Goal: Task Accomplishment & Management: Complete application form

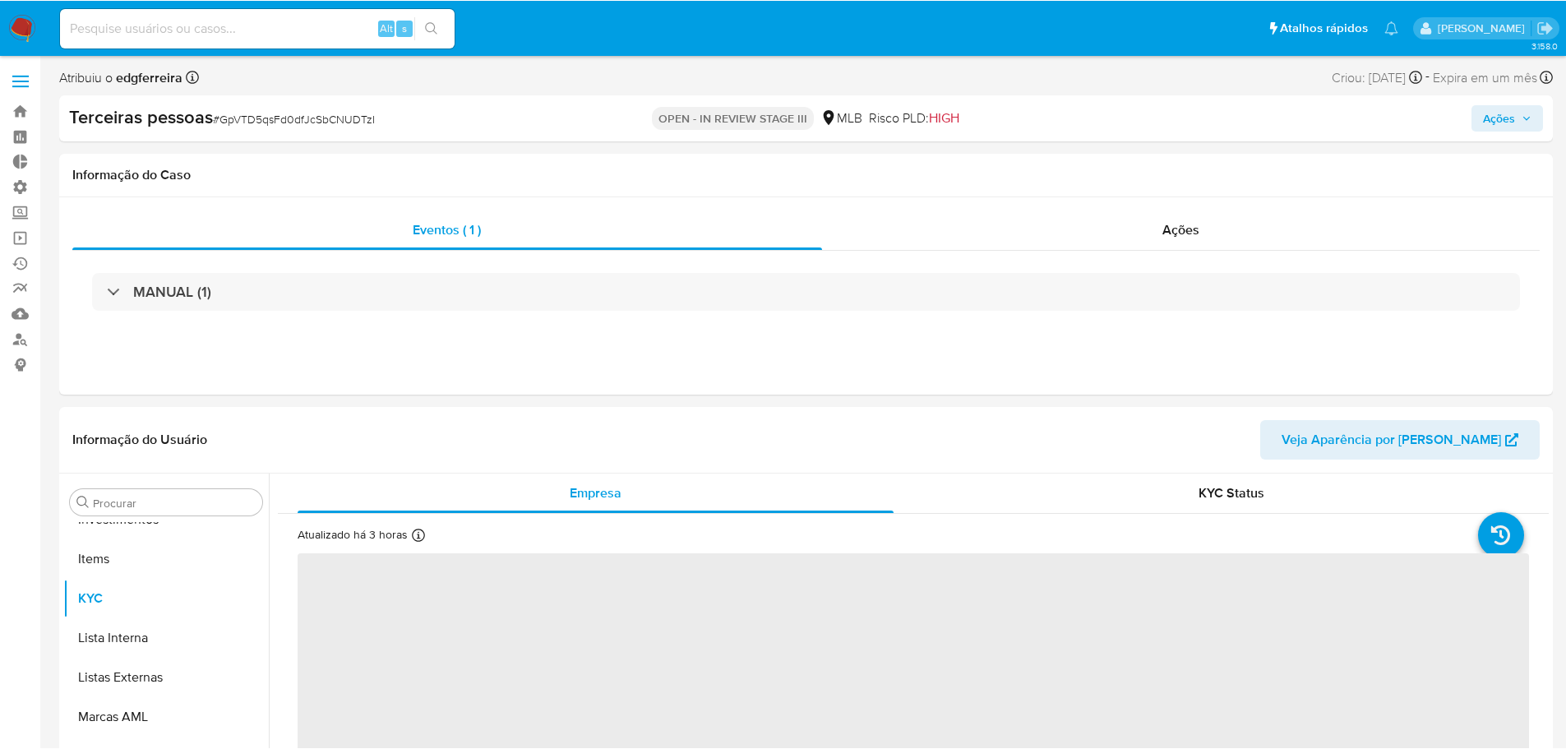
scroll to position [813, 0]
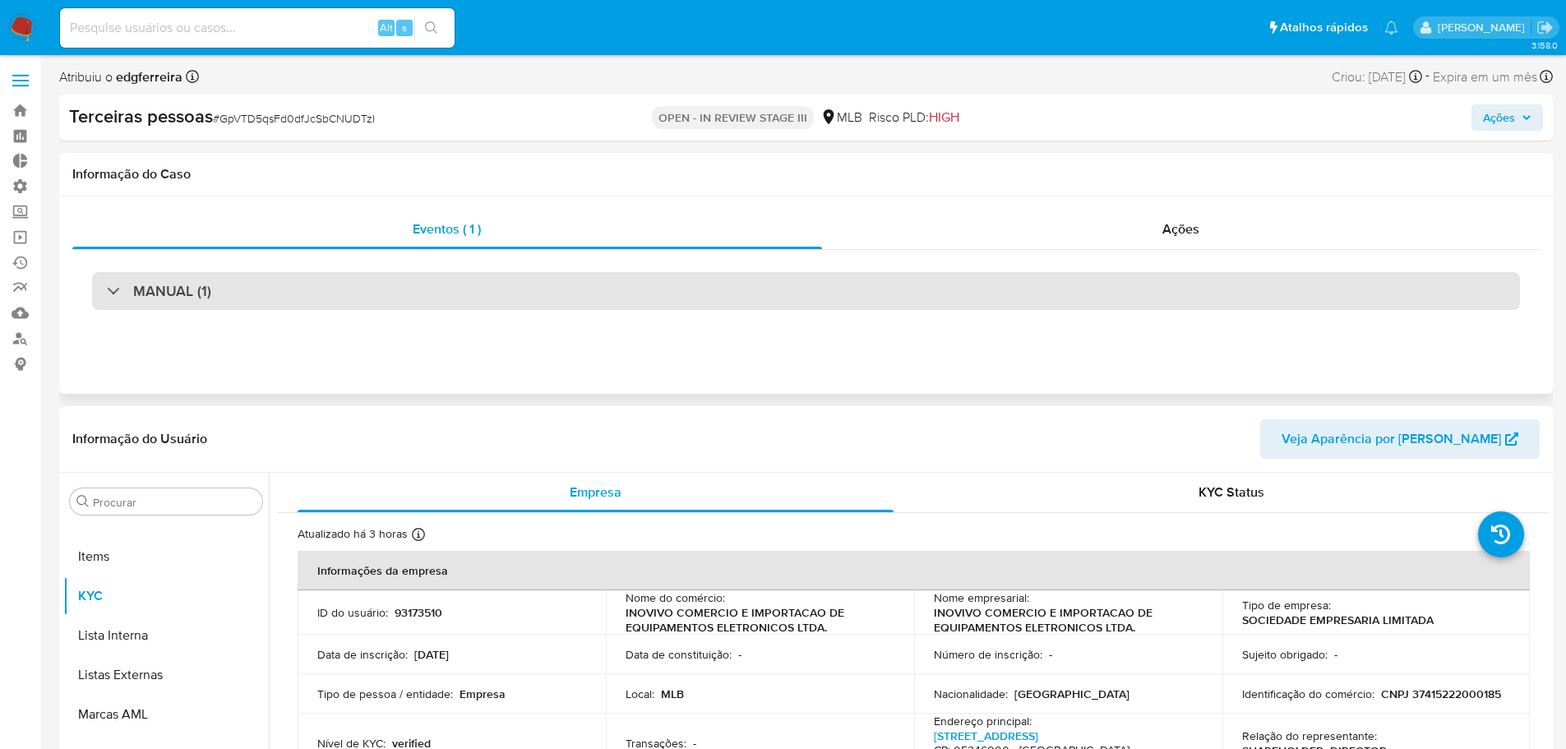
click at [420, 300] on div "MANUAL (1)" at bounding box center [806, 291] width 1428 height 38
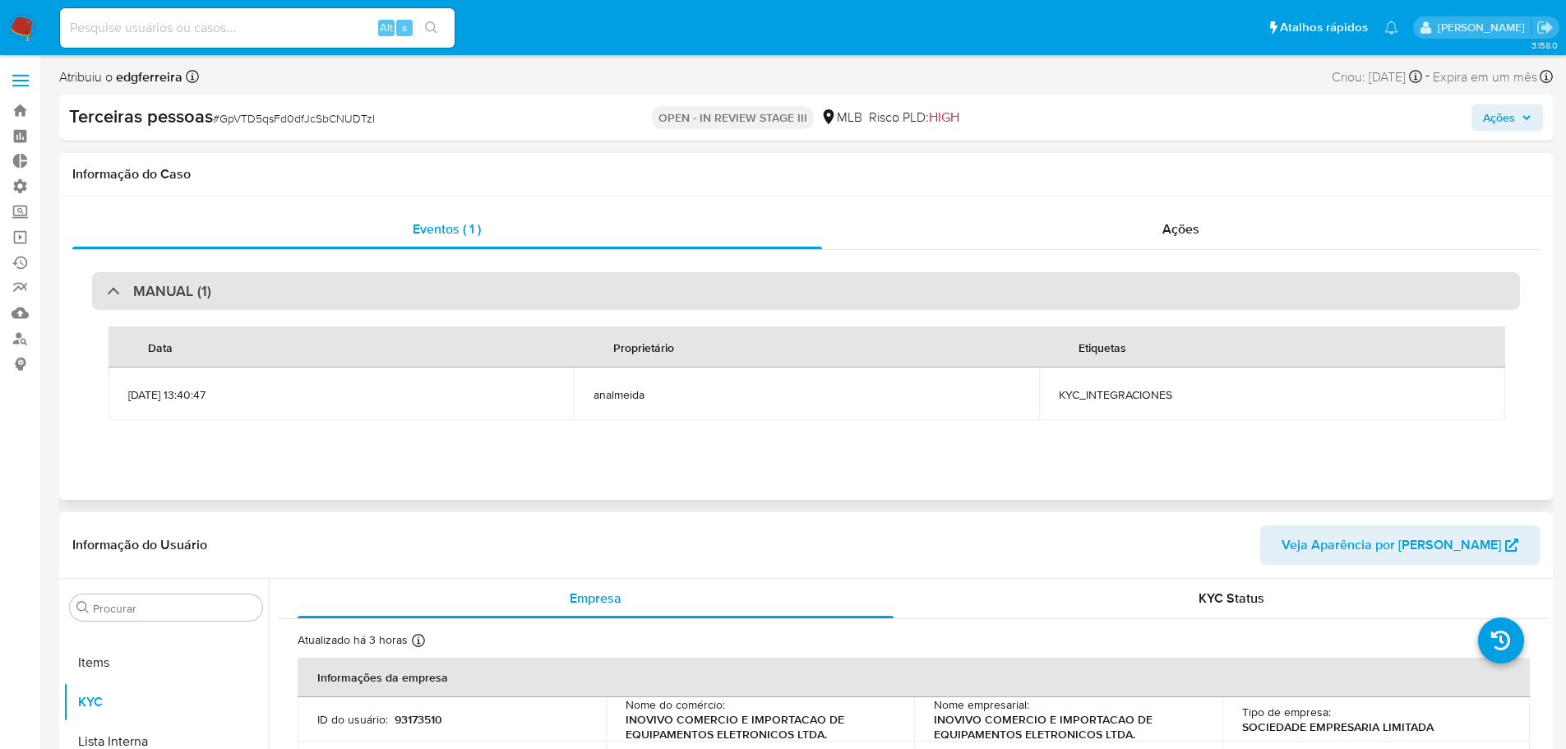
select select "10"
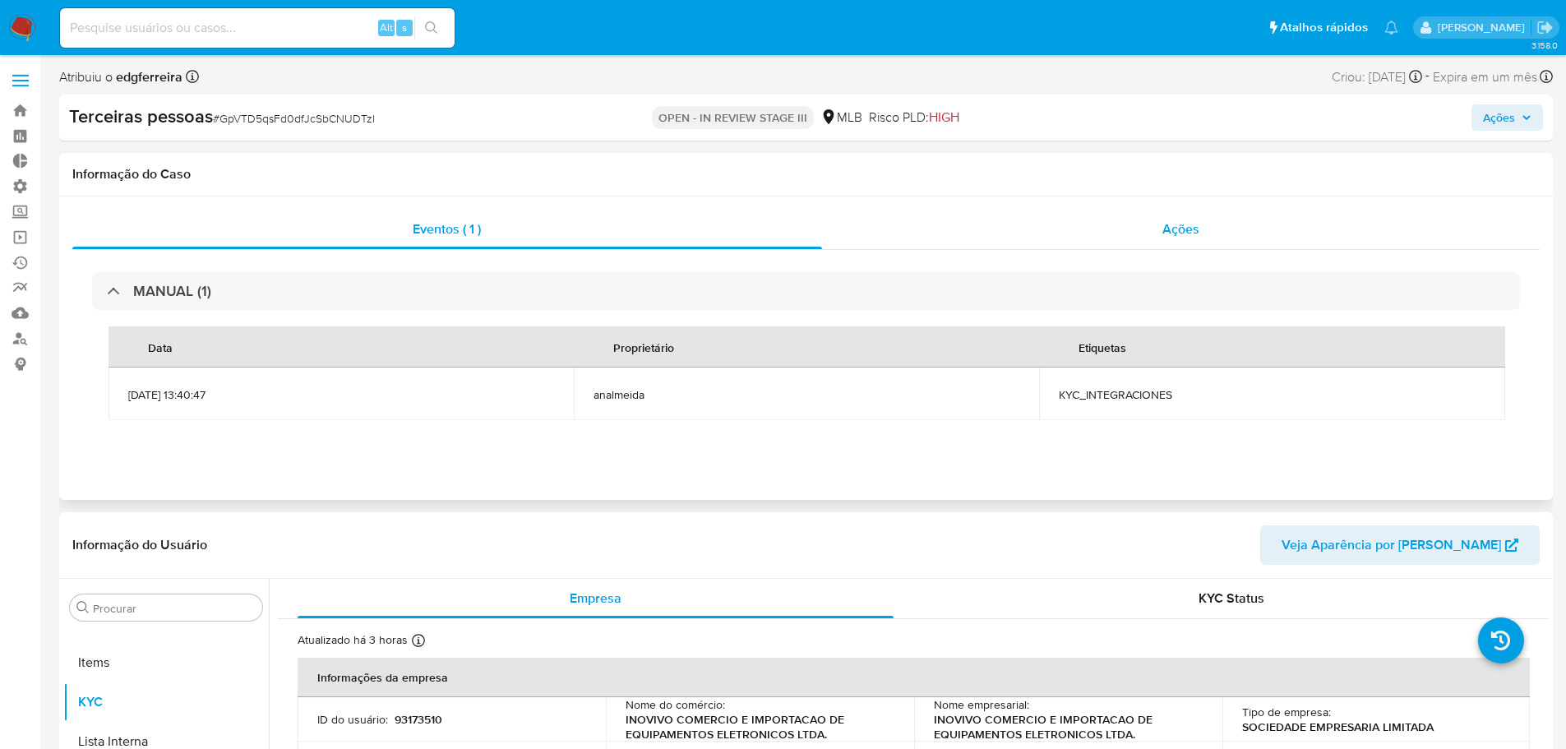
click at [1185, 231] on span "Ações" at bounding box center [1181, 229] width 37 height 19
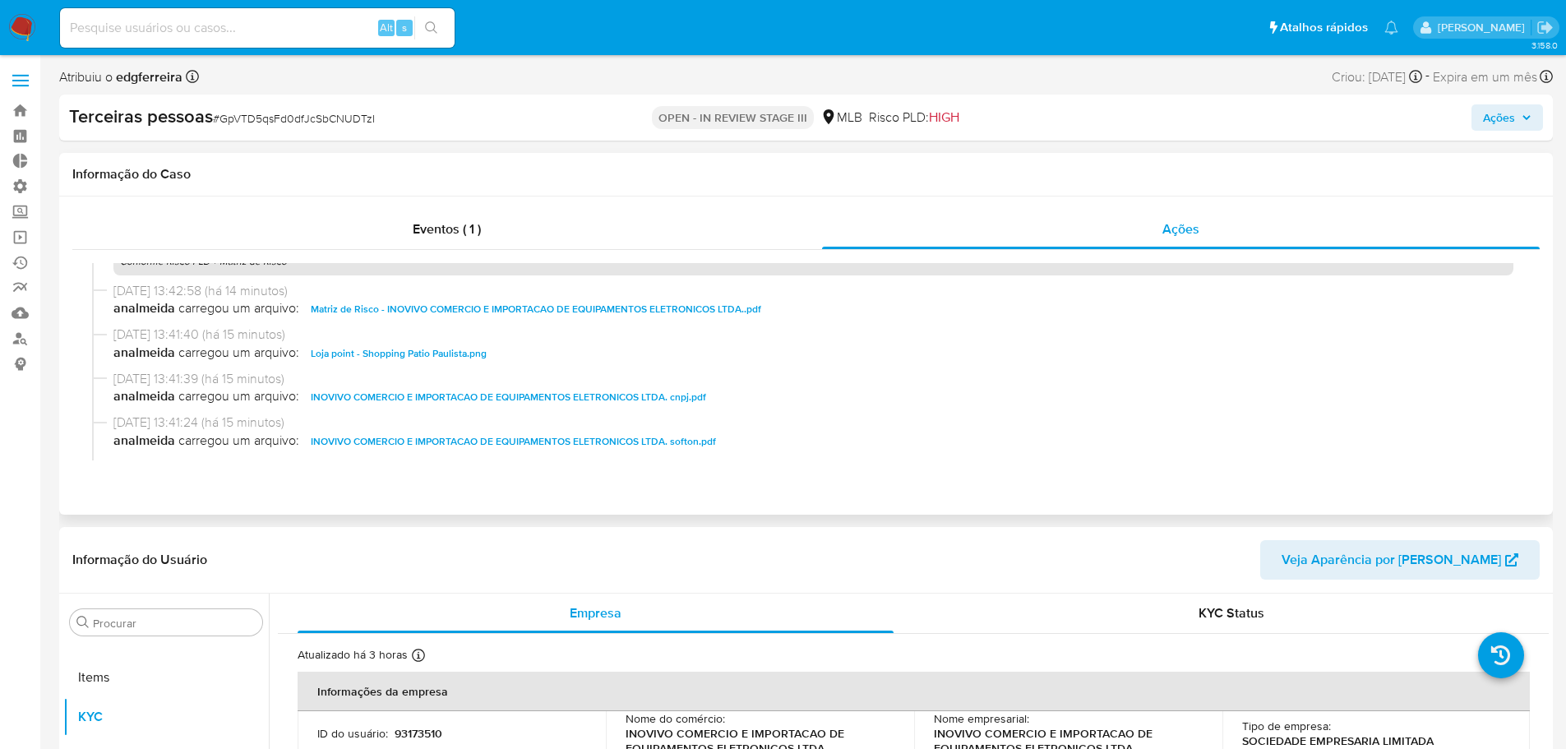
scroll to position [247, 0]
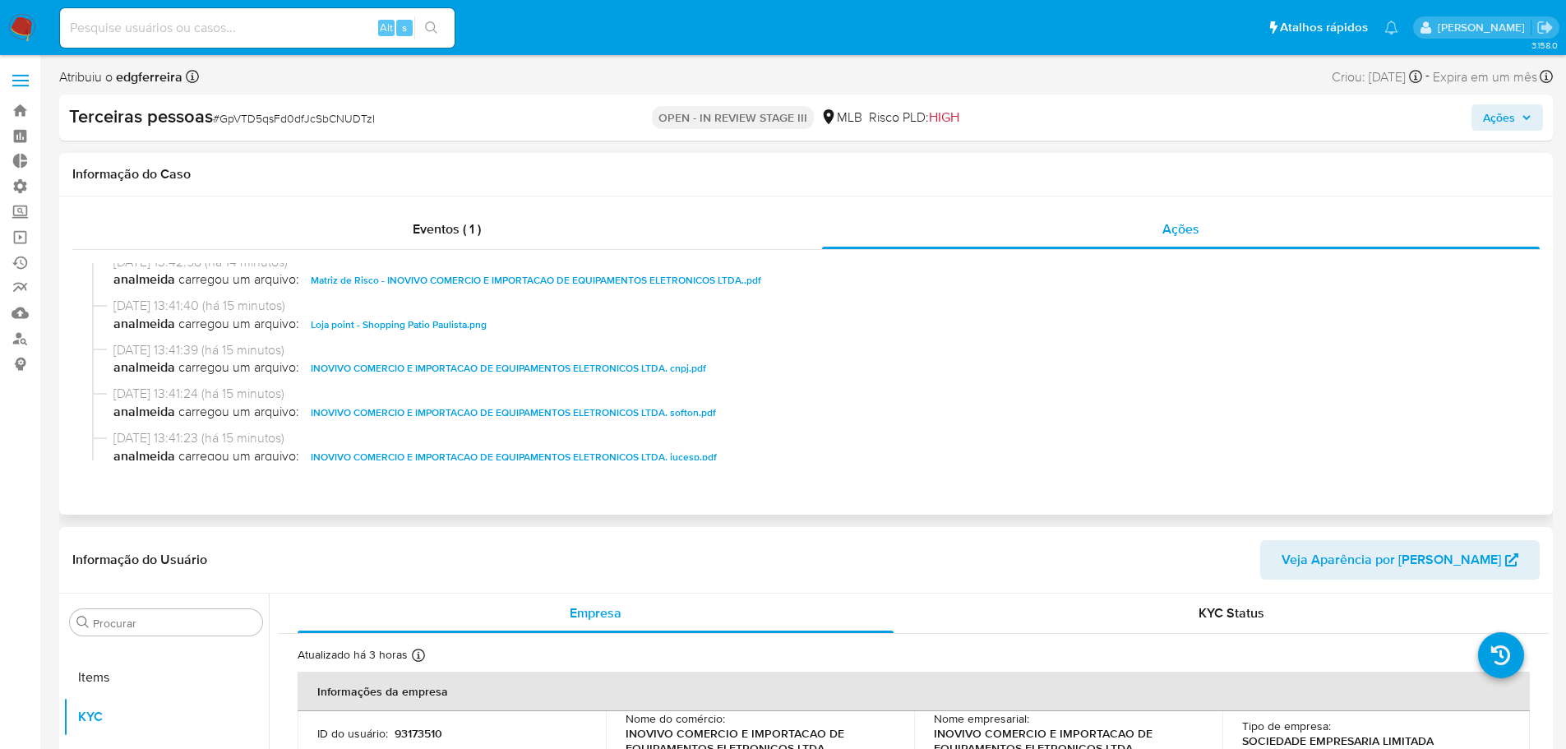
click at [431, 279] on span "Matriz de Risco - INOVIVO COMERCIO E IMPORTACAO DE EQUIPAMENTOS ELETRONICOS LTD…" at bounding box center [536, 280] width 451 height 20
click at [569, 363] on span "INOVIVO COMERCIO E IMPORTACAO DE EQUIPAMENTOS ELETRONICOS LTDA. cnpj.pdf" at bounding box center [508, 368] width 395 height 20
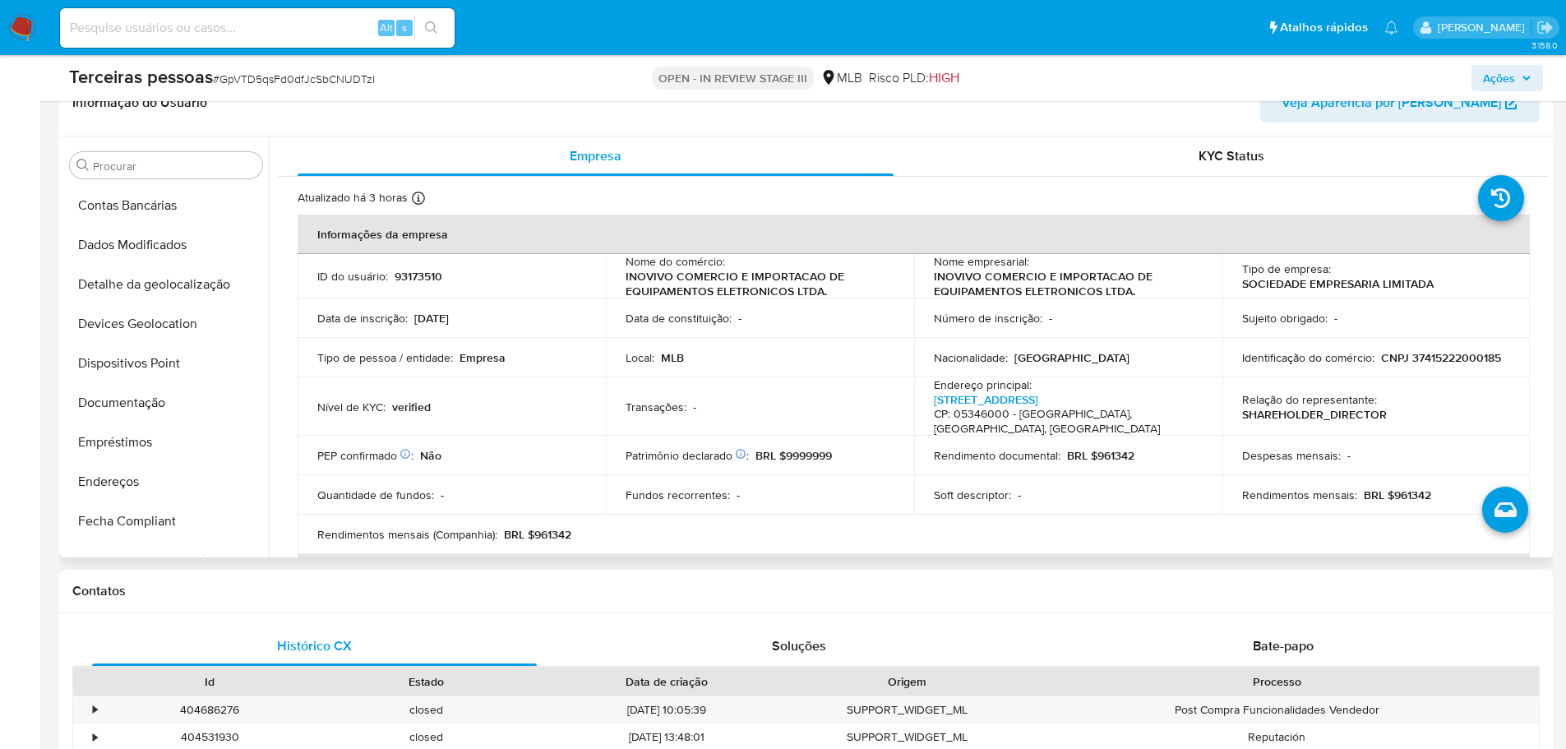
scroll to position [155, 0]
click at [143, 407] on button "Documentação" at bounding box center [159, 404] width 192 height 39
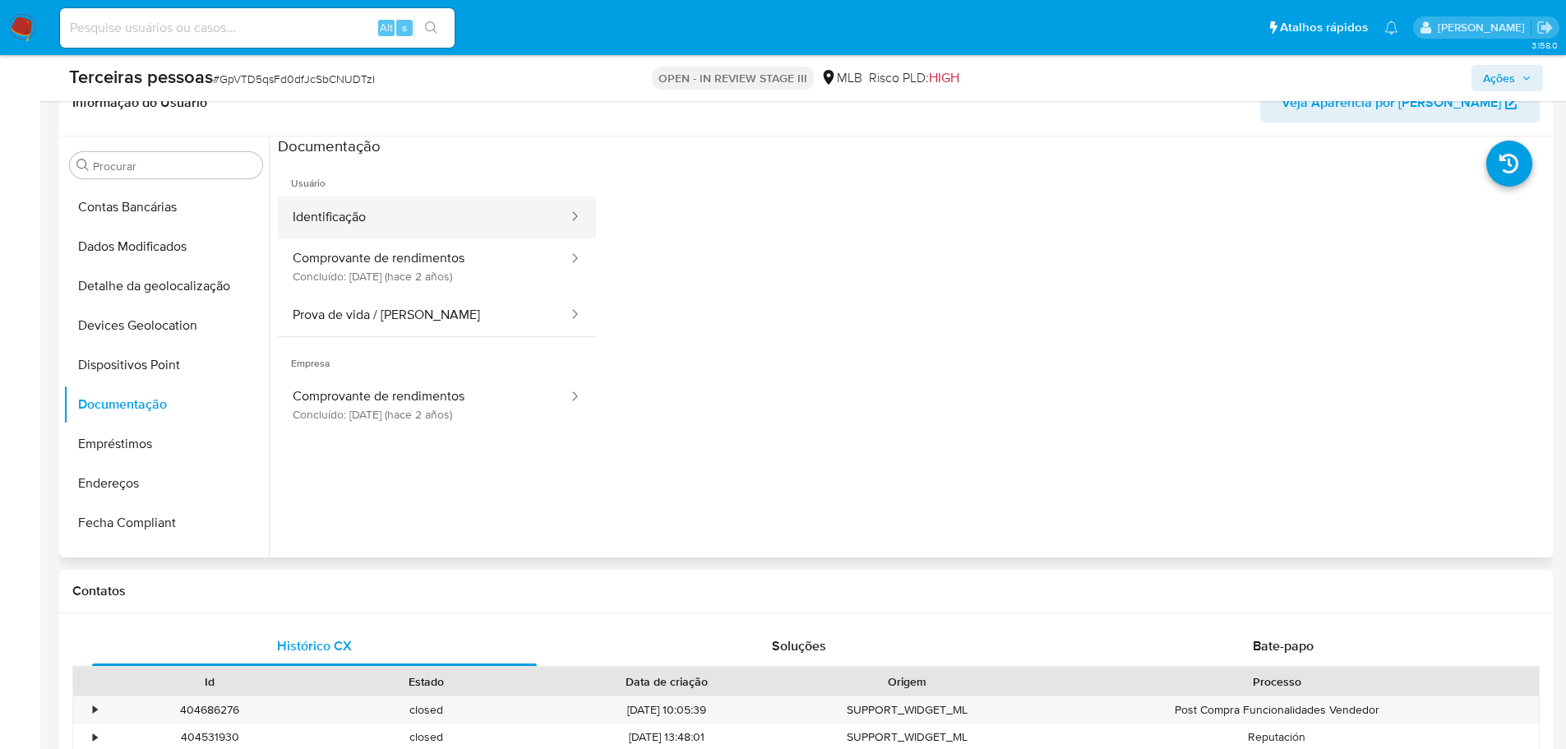
click at [381, 215] on button "Identificação" at bounding box center [424, 217] width 292 height 42
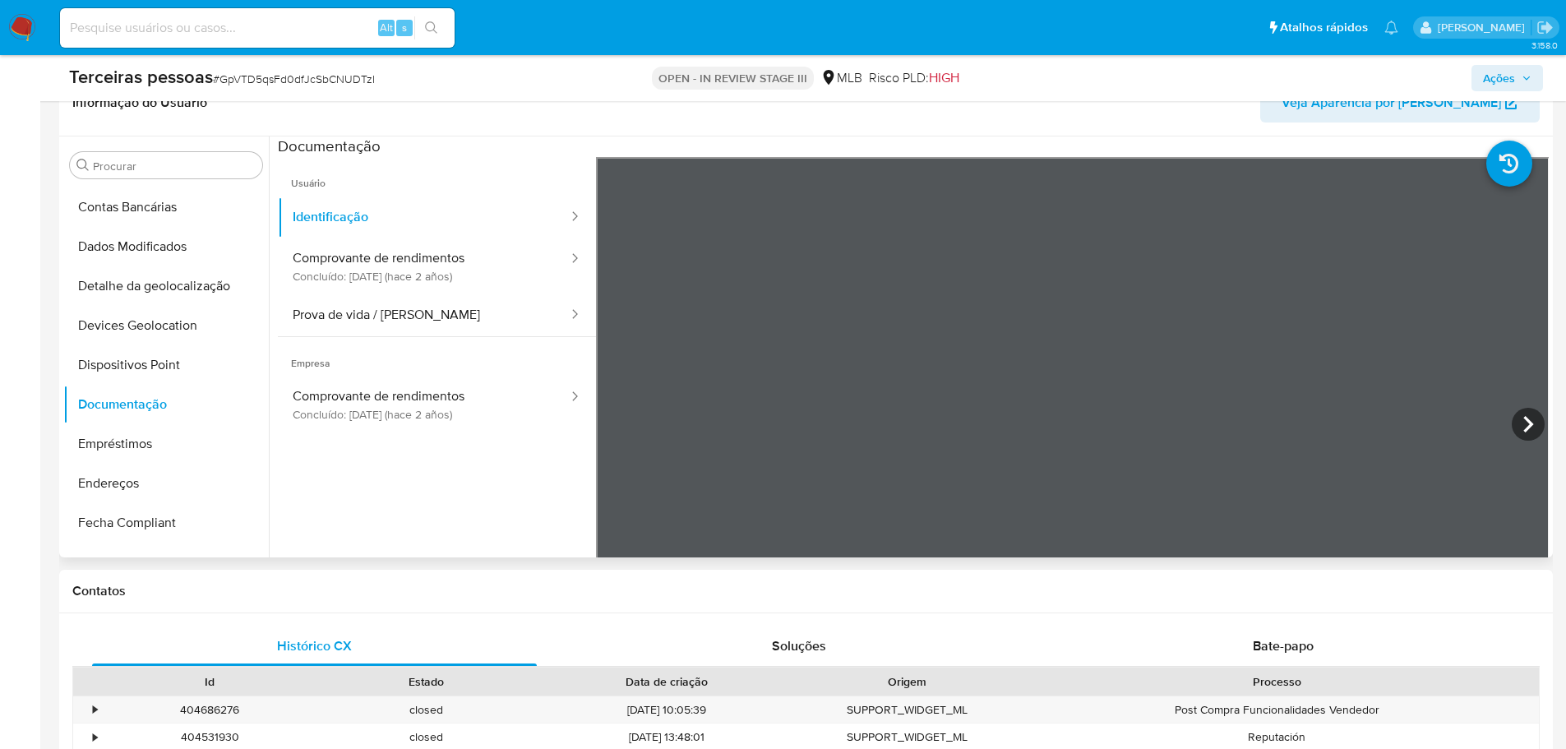
scroll to position [82, 0]
click at [411, 269] on button "Comprovante de rendimentos Concluído: [DATE] (hace 2 años)" at bounding box center [424, 266] width 292 height 56
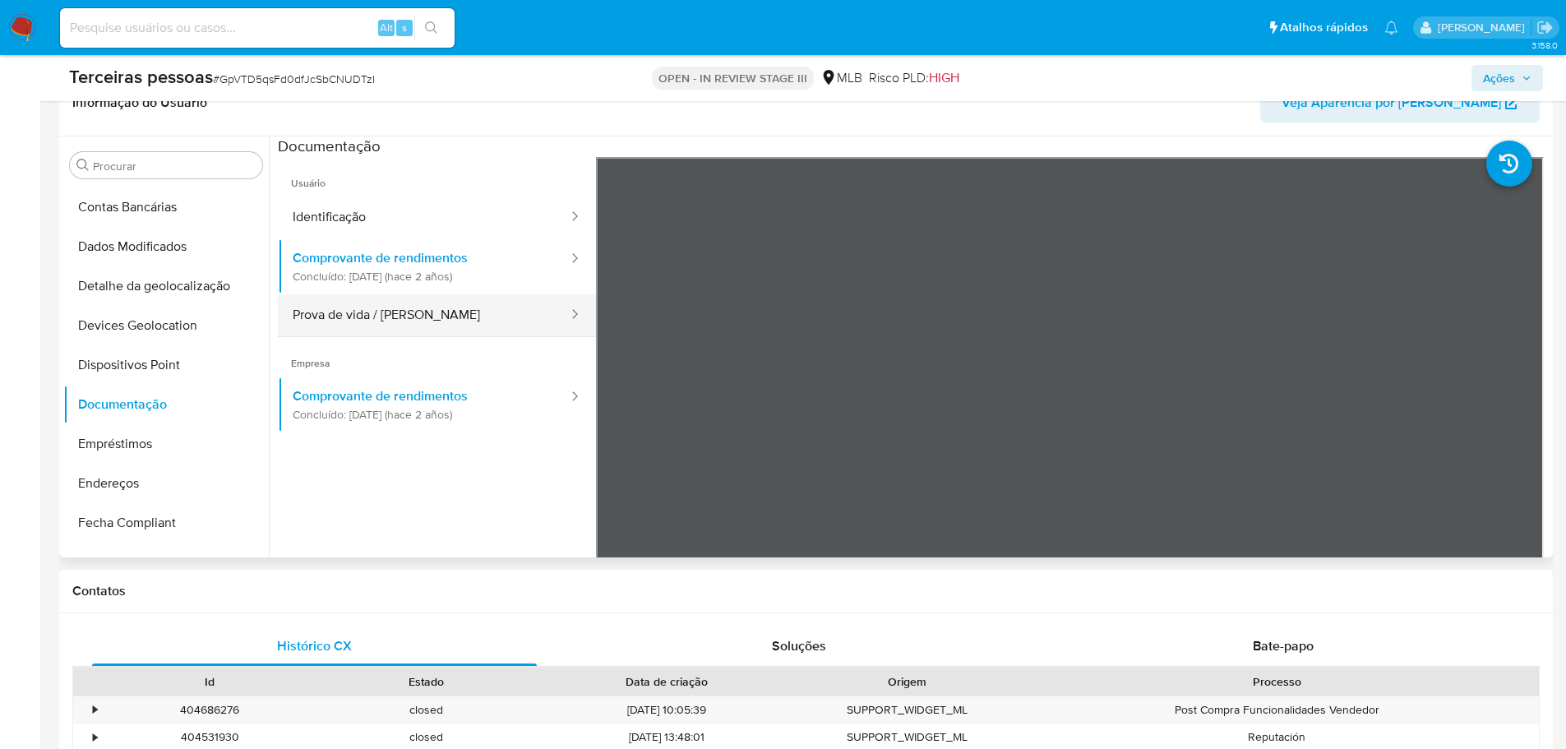
click at [395, 321] on button "Prova de vida / [PERSON_NAME]" at bounding box center [424, 315] width 292 height 42
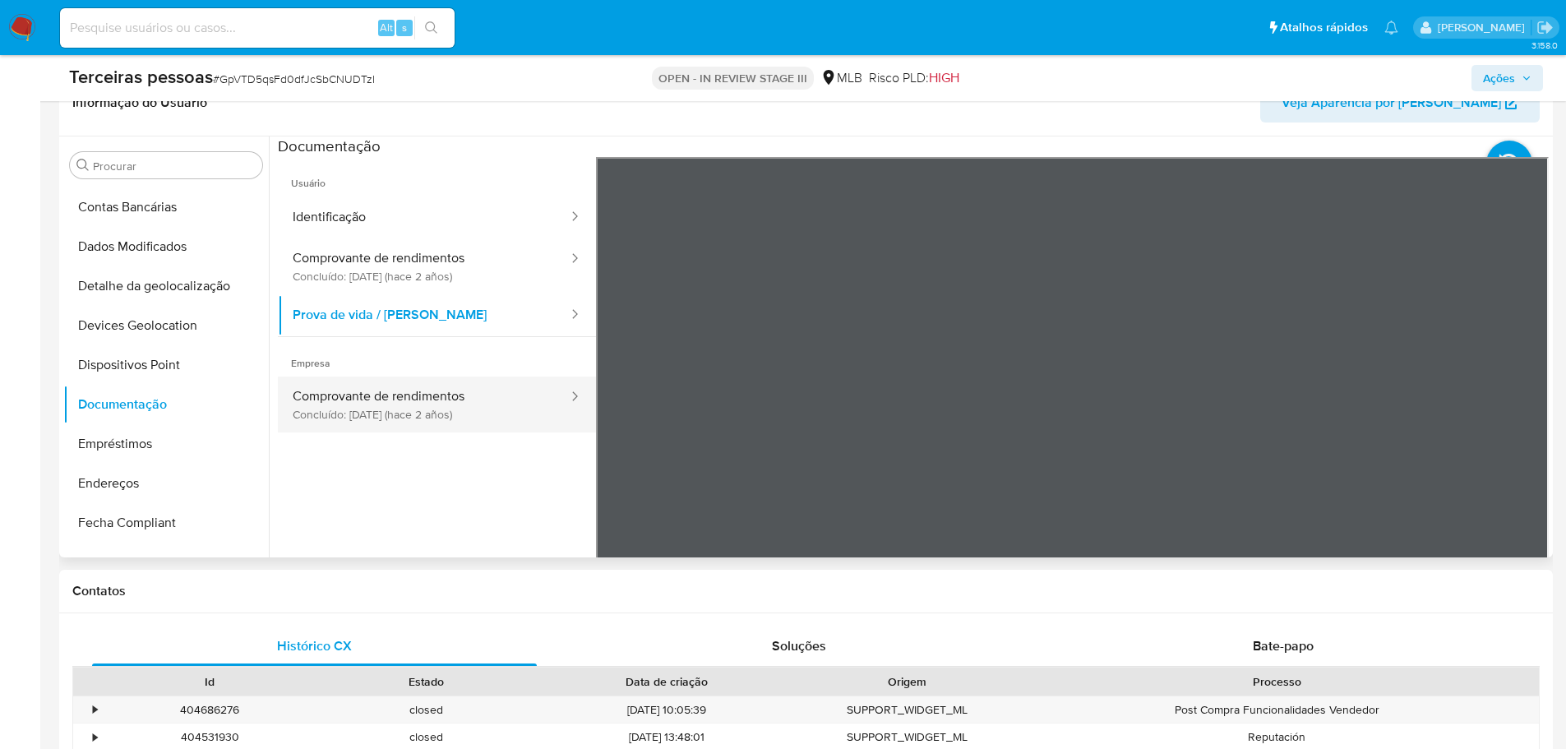
click at [386, 406] on button "Comprovante de rendimentos Concluído: [DATE] (hace 2 años)" at bounding box center [424, 405] width 292 height 56
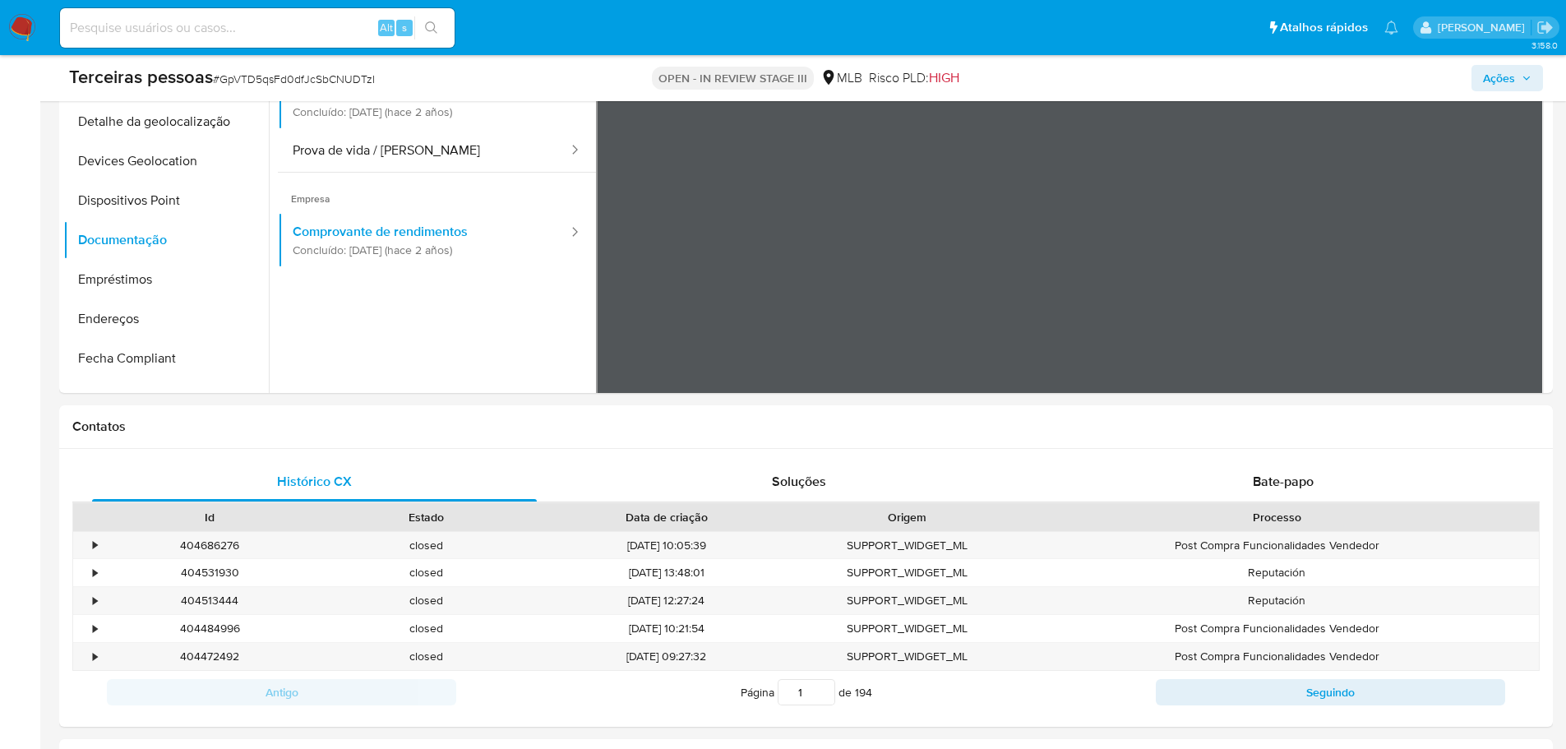
scroll to position [0, 0]
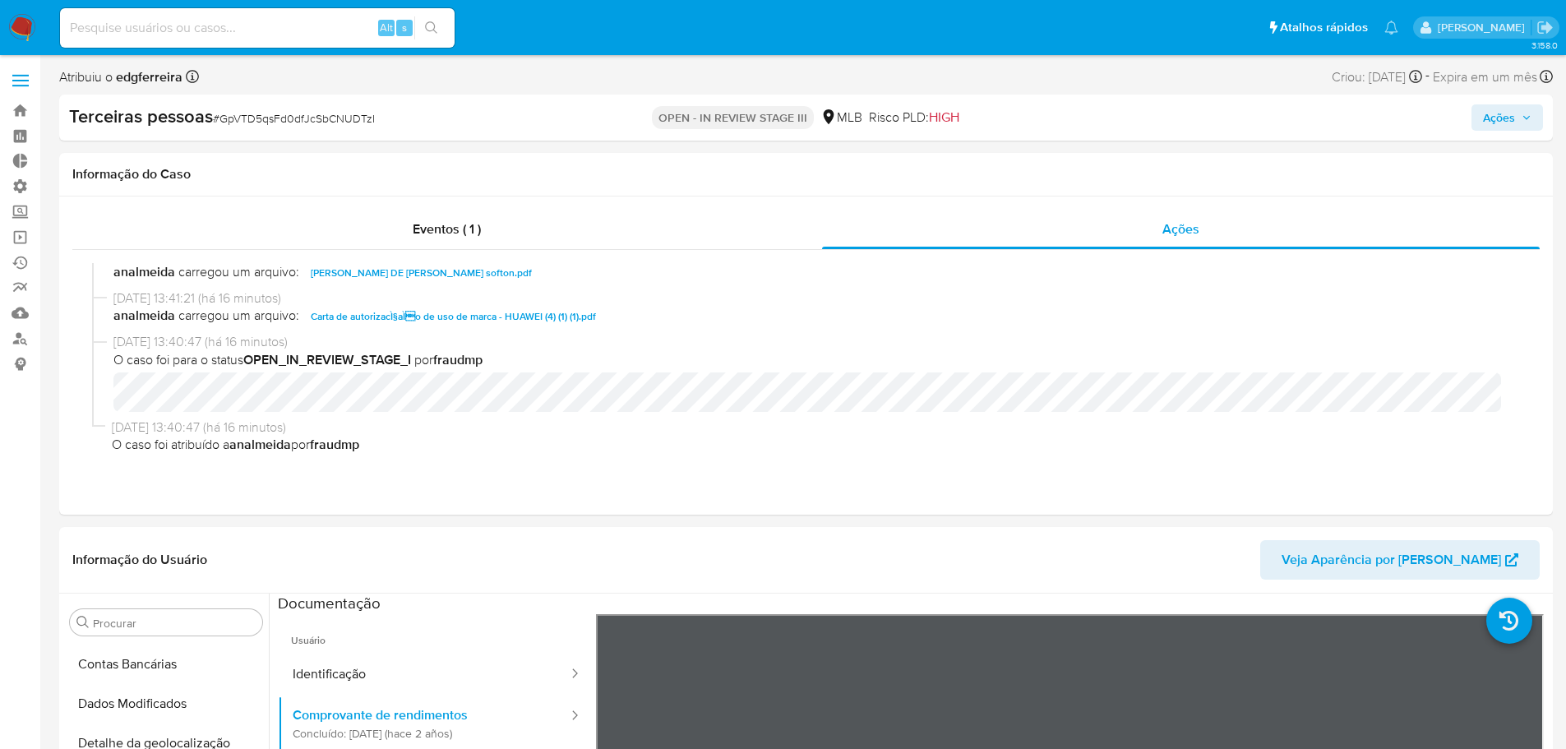
click at [1511, 117] on span "Ações" at bounding box center [1499, 117] width 32 height 26
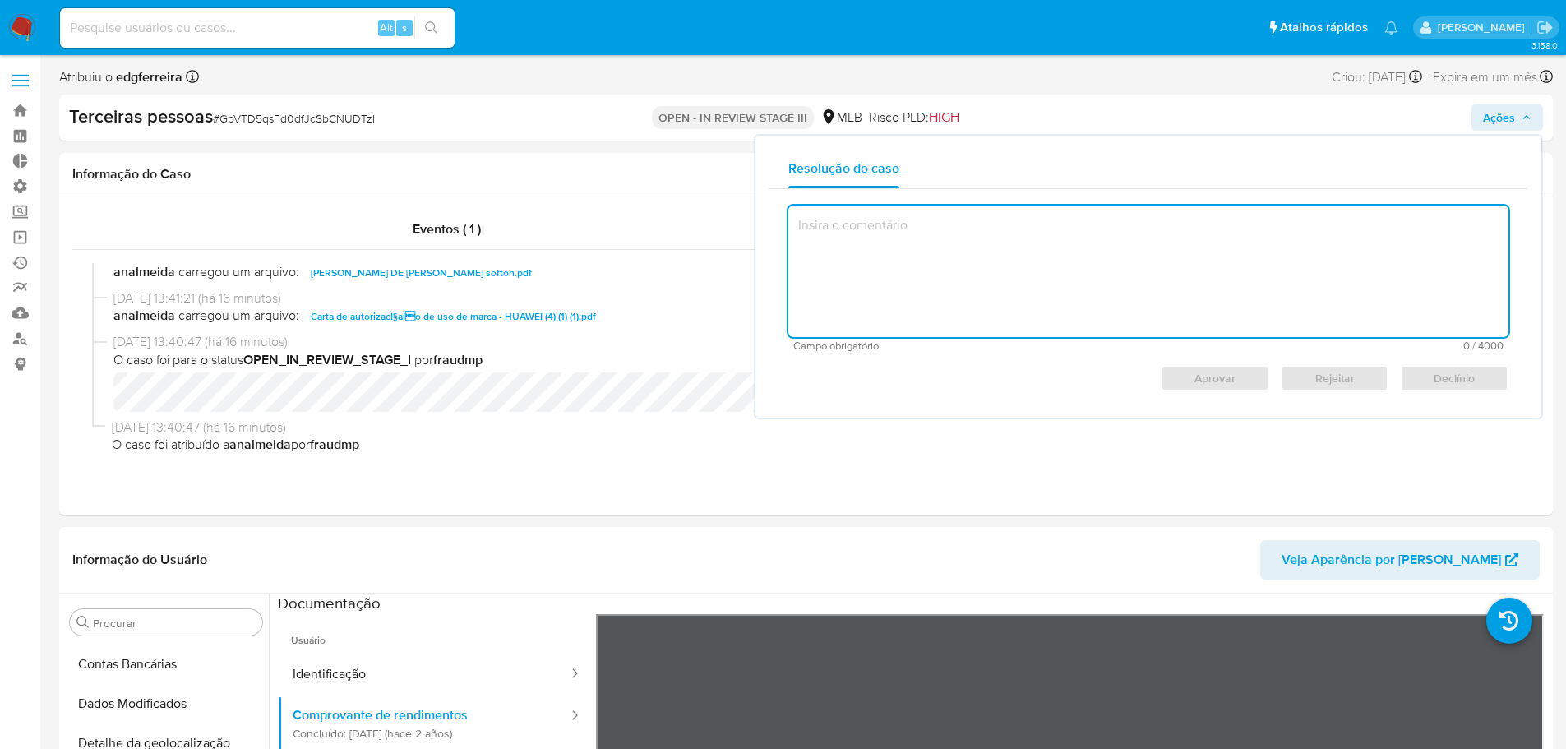
click at [1079, 284] on textarea at bounding box center [1148, 272] width 720 height 132
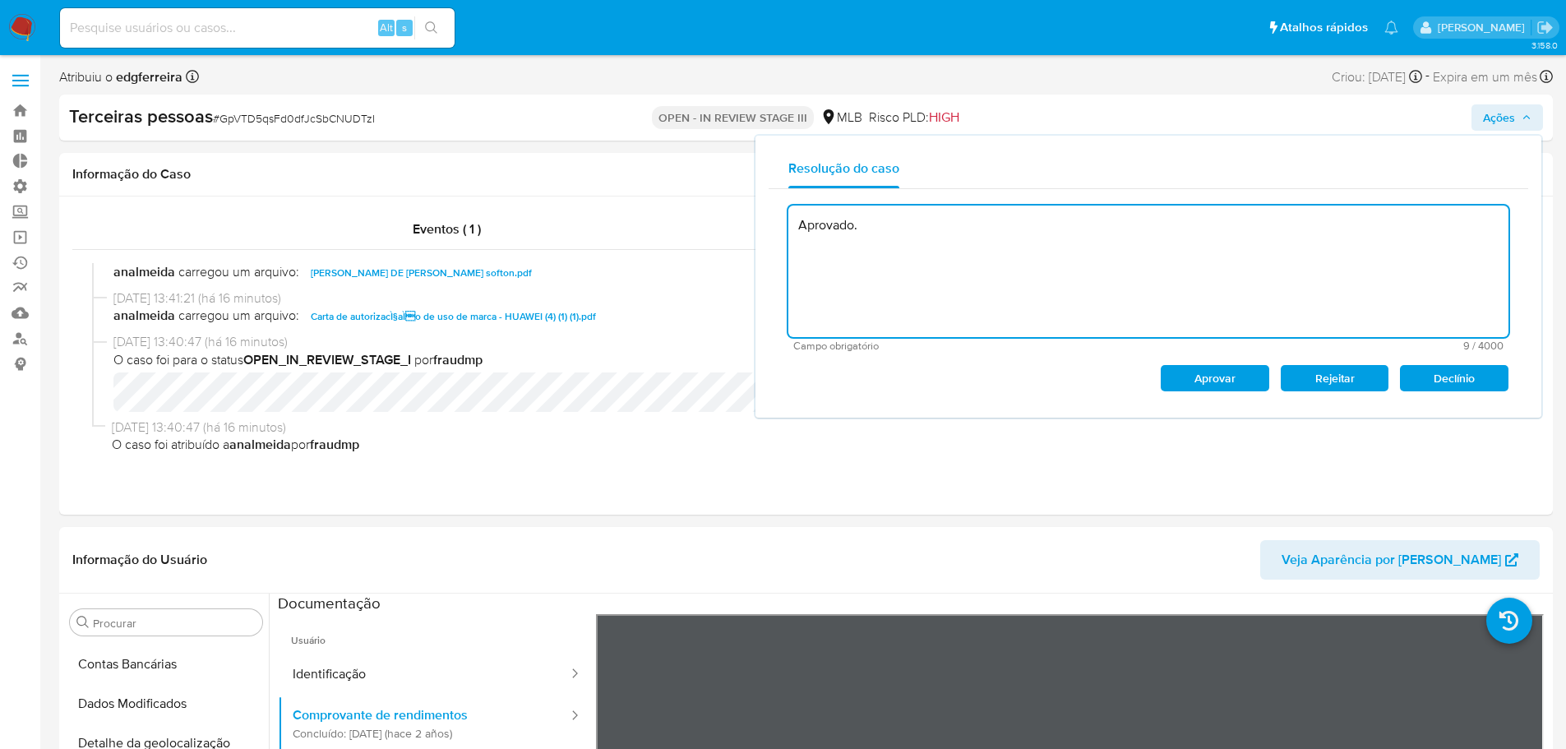
click at [1246, 376] on span "Aprovar" at bounding box center [1215, 378] width 86 height 23
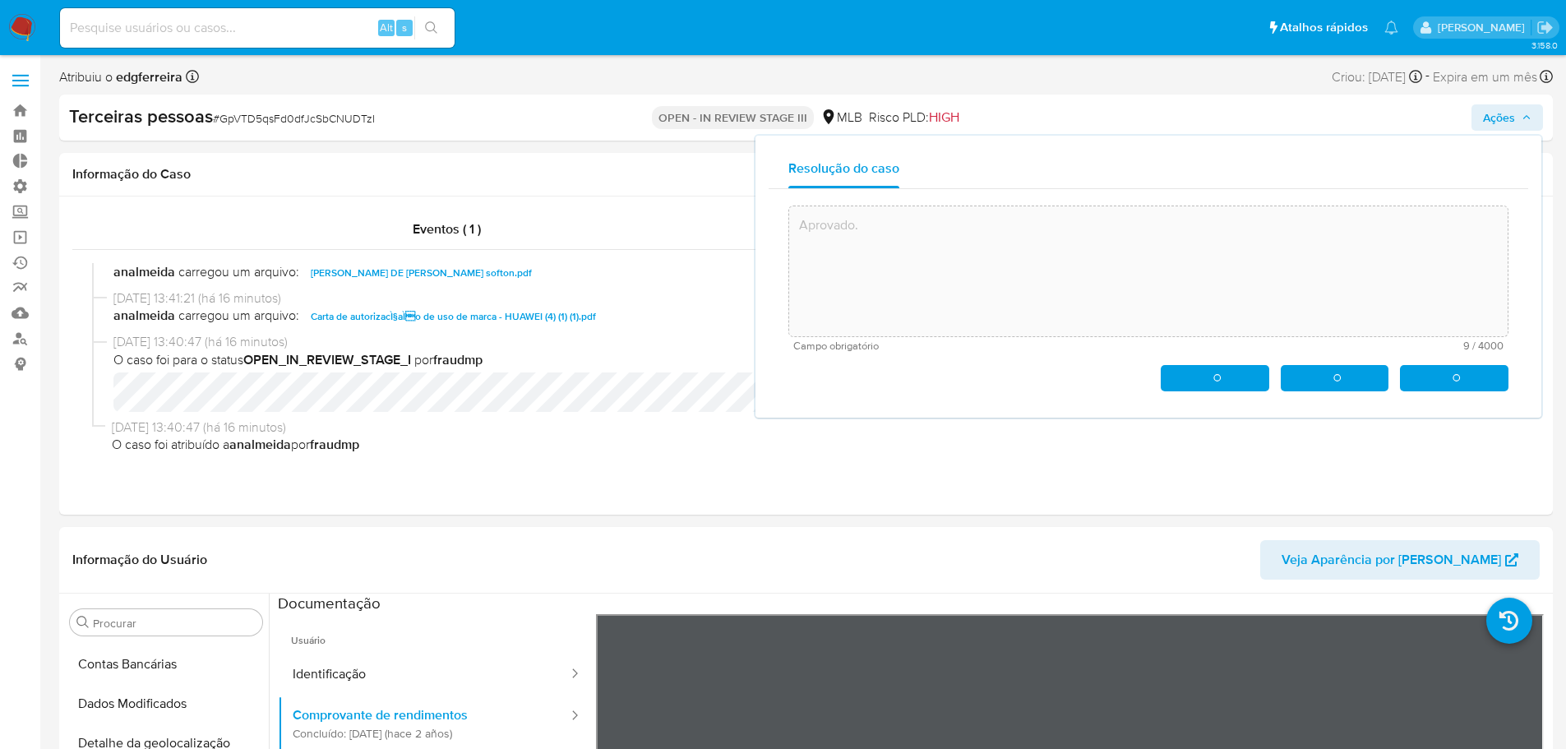
type textarea "Aprovado."
